Goal: Transaction & Acquisition: Purchase product/service

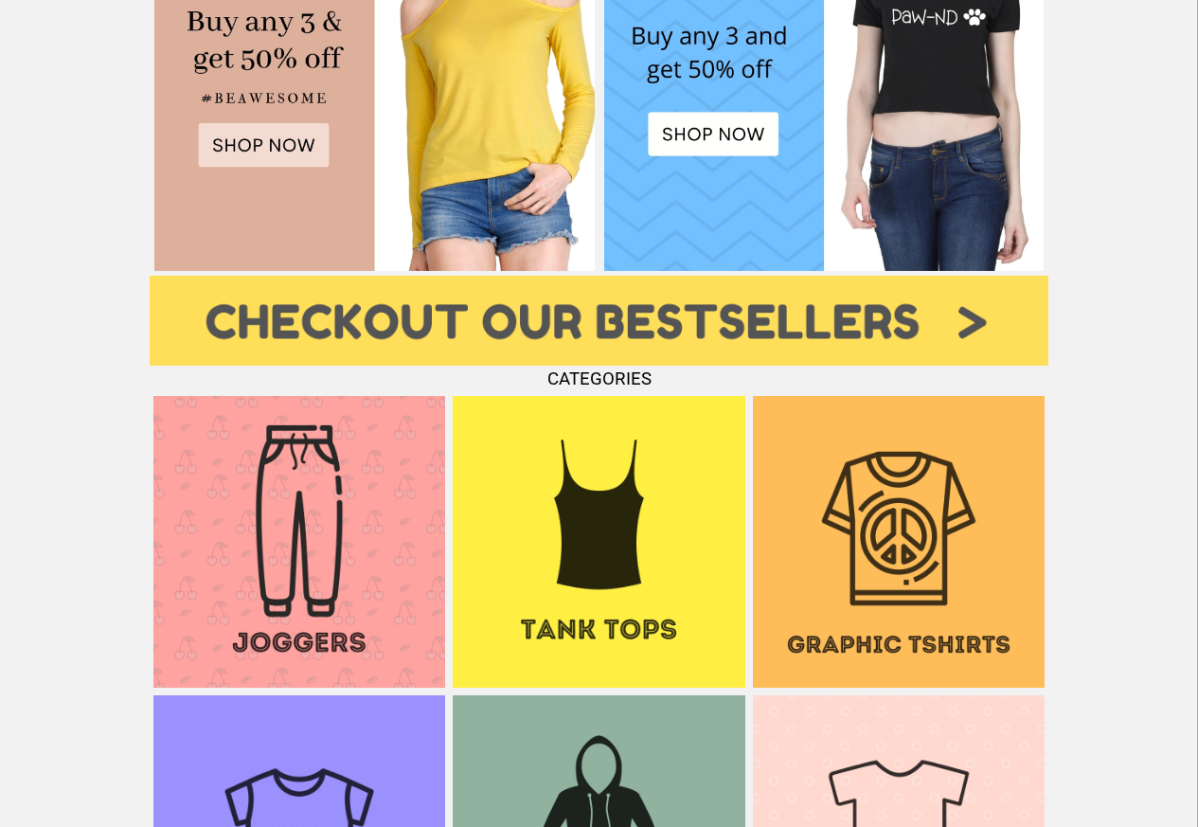
scroll to position [1250, 0]
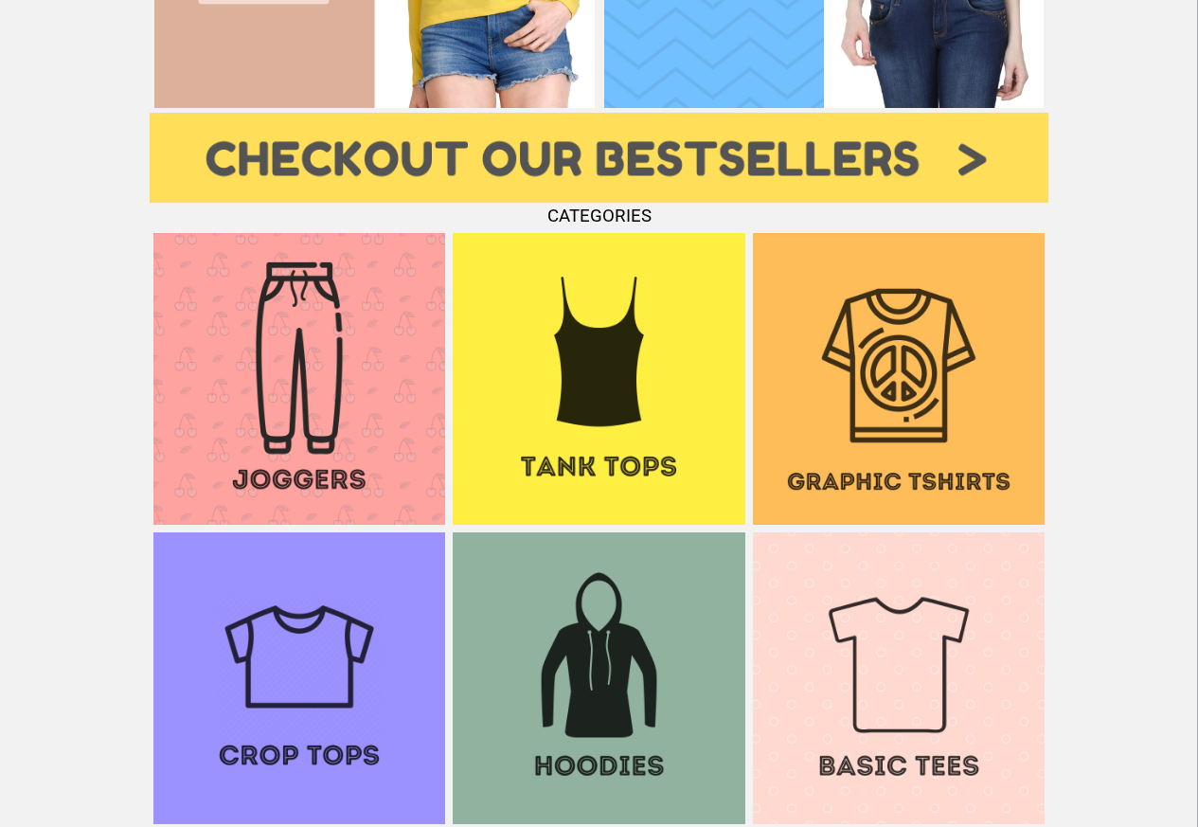
click at [845, 311] on img at bounding box center [899, 379] width 292 height 292
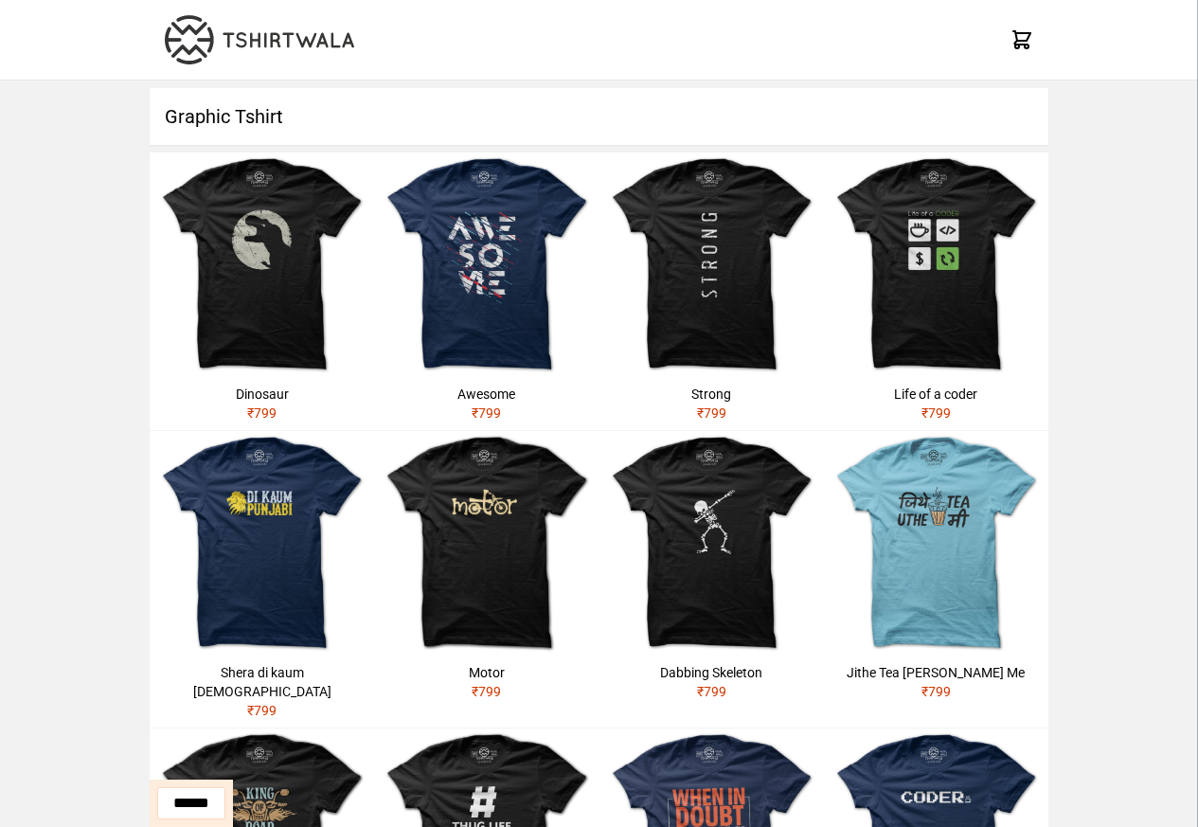
scroll to position [523, 0]
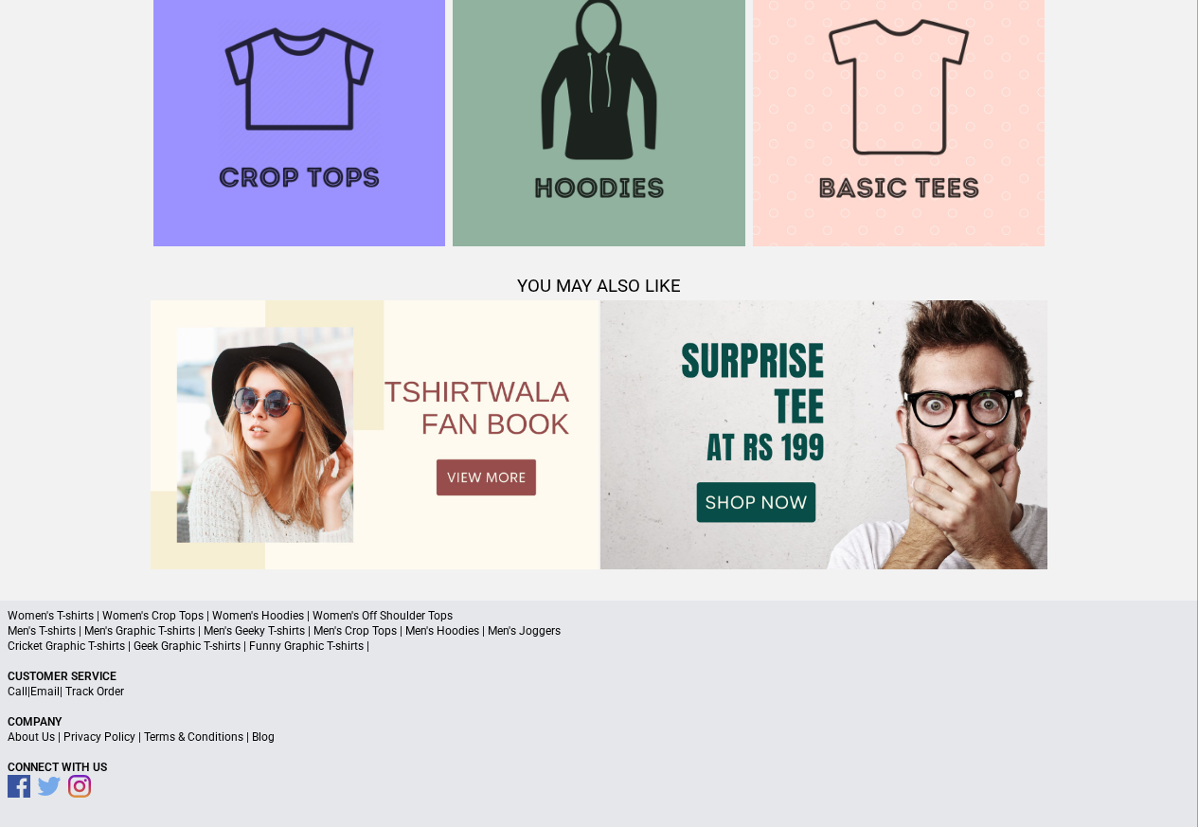
scroll to position [1828, 0]
click at [64, 634] on p "Men's T-shirts | Men's Graphic T-shirts | Men's Geeky T-shirts | Men's Crop Top…" at bounding box center [599, 630] width 1183 height 15
click at [71, 634] on p "Men's T-shirts | Men's Graphic T-shirts | Men's Geeky T-shirts | Men's Crop Top…" at bounding box center [599, 630] width 1183 height 15
click at [114, 652] on p "Cricket Graphic T-shirts | Geek Graphic T-shirts | Funny Graphic T-shirts |" at bounding box center [599, 645] width 1183 height 15
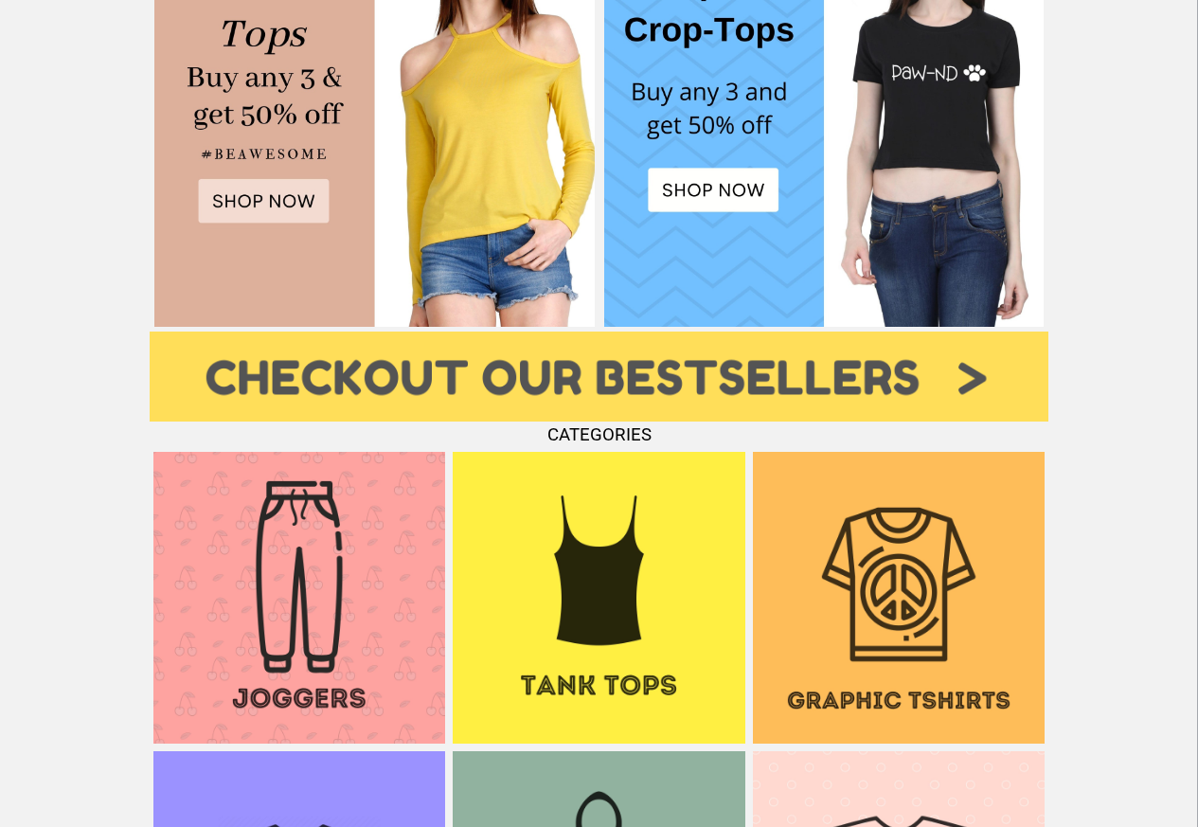
scroll to position [1032, 0]
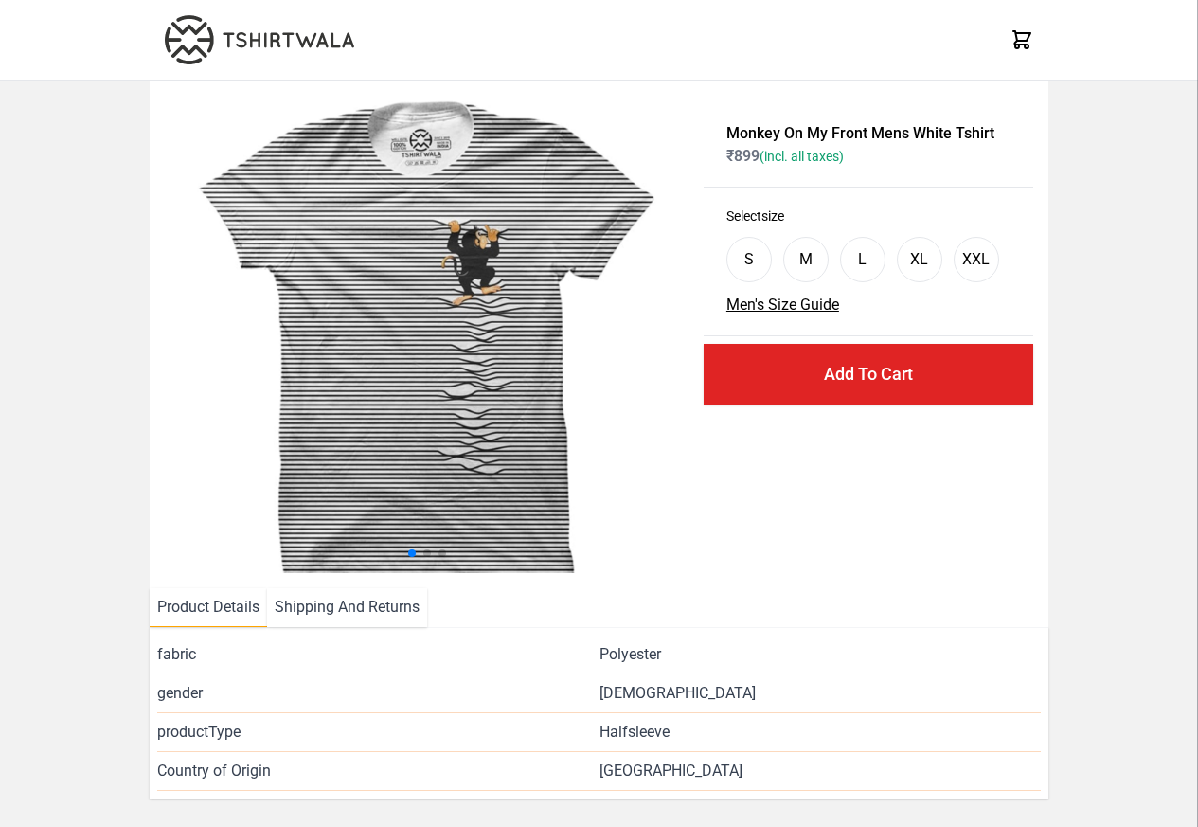
scroll to position [229, 0]
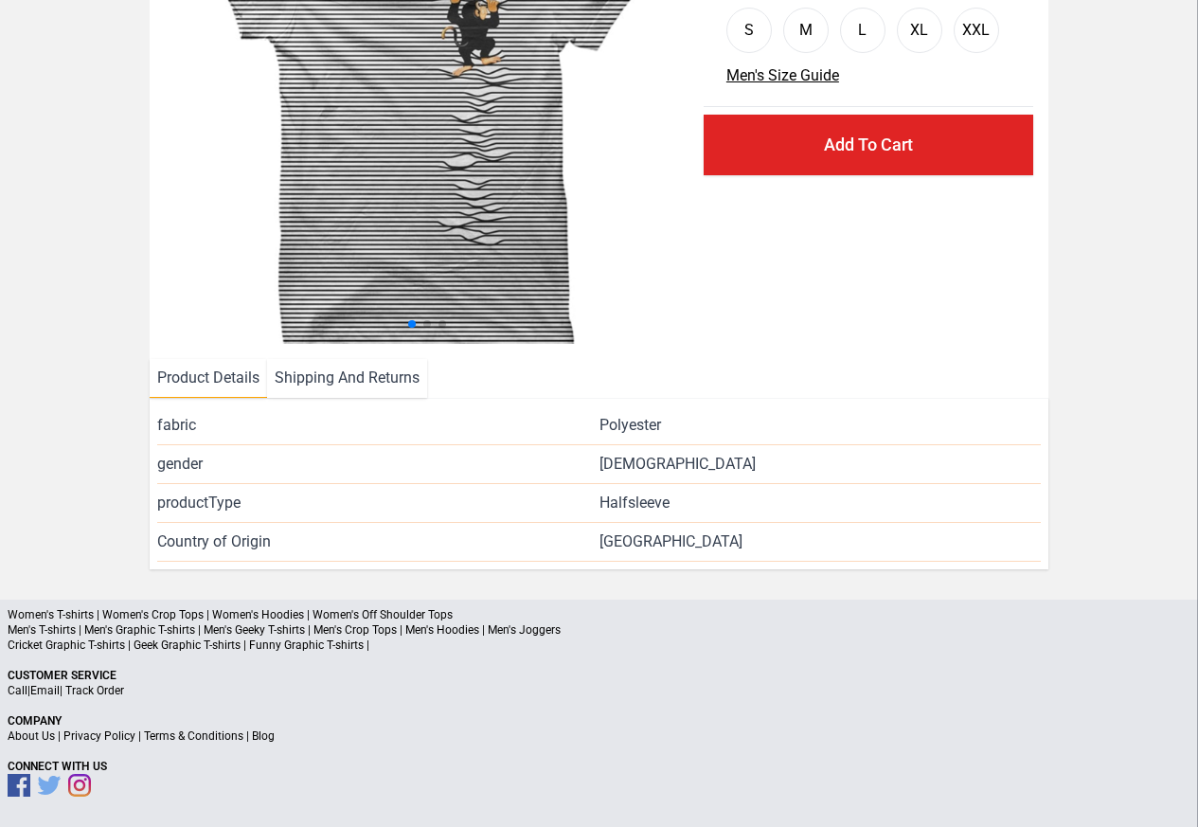
click at [351, 383] on li "Shipping And Returns" at bounding box center [347, 378] width 160 height 39
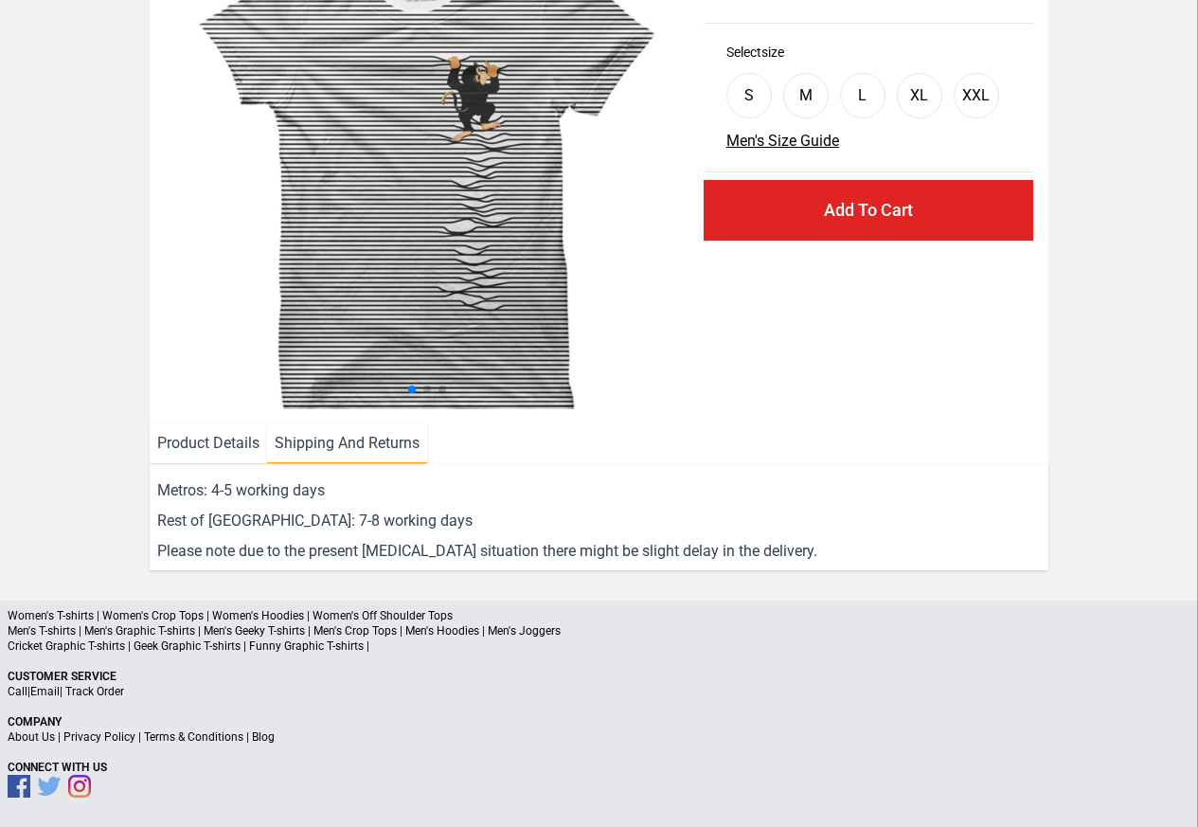
click at [199, 453] on li "Product Details" at bounding box center [208, 443] width 117 height 39
